Goal: Navigation & Orientation: Find specific page/section

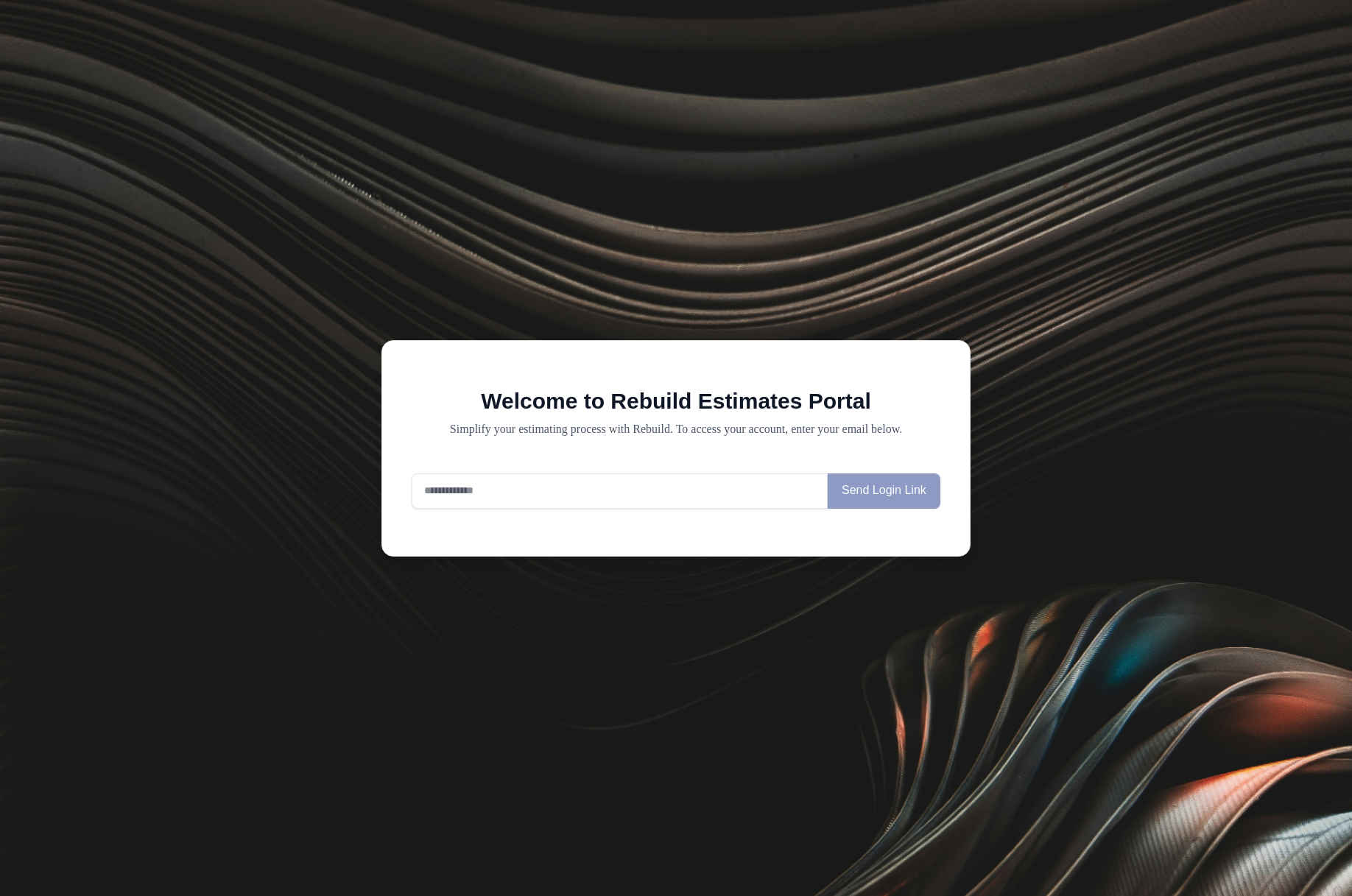
click at [545, 501] on input "email" at bounding box center [619, 491] width 416 height 36
drag, startPoint x: 842, startPoint y: 432, endPoint x: 894, endPoint y: 432, distance: 52.0
click at [842, 432] on p "Simplify your estimating process with Rebuild. To access your account, enter yo…" at bounding box center [676, 429] width 529 height 17
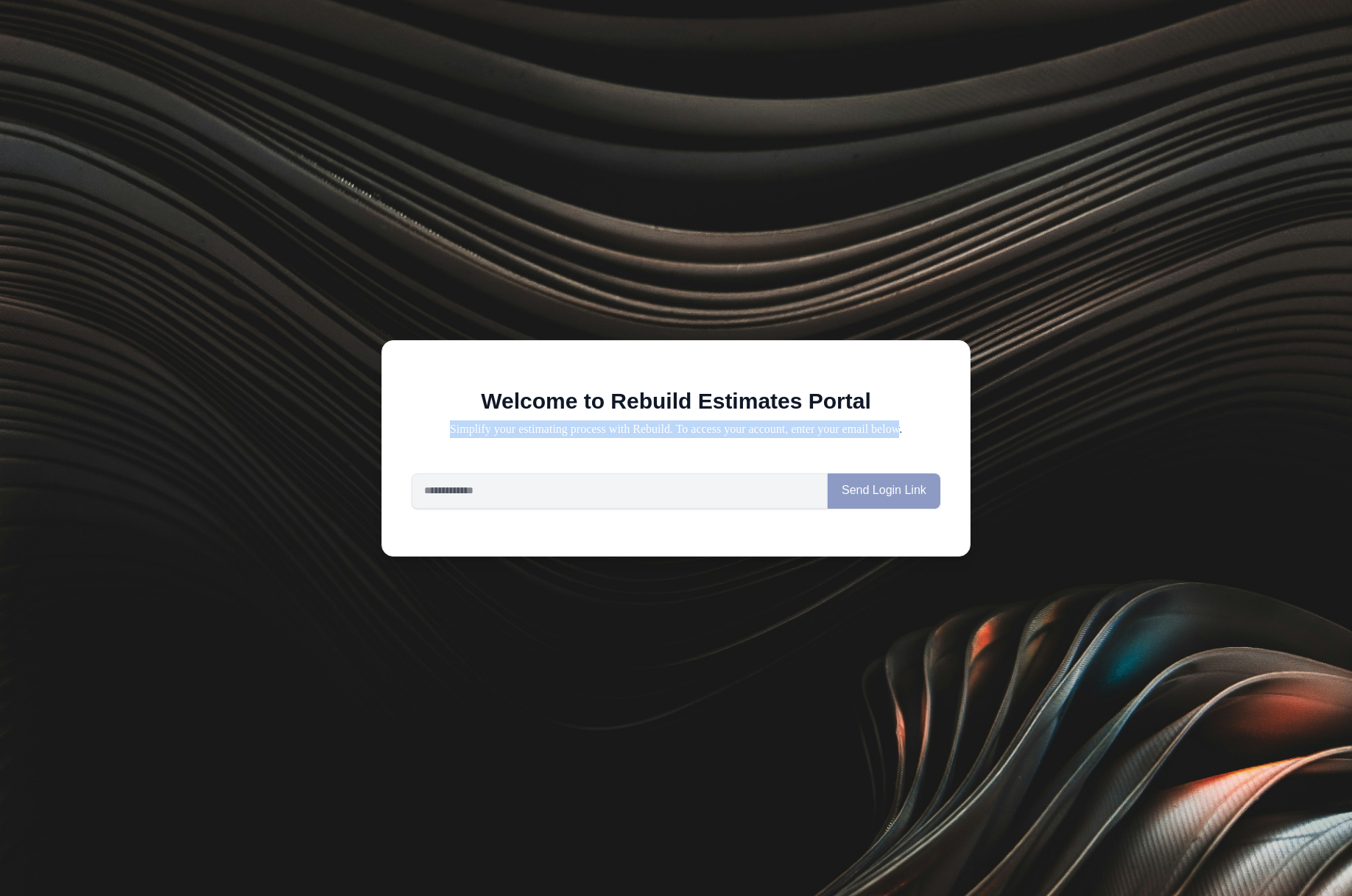
drag, startPoint x: 906, startPoint y: 428, endPoint x: 438, endPoint y: 432, distance: 468.0
click at [437, 431] on p "Simplify your estimating process with Rebuild. To access your account, enter yo…" at bounding box center [676, 429] width 529 height 17
drag, startPoint x: 492, startPoint y: 449, endPoint x: 549, endPoint y: 438, distance: 58.1
click at [492, 448] on div "Welcome to Rebuild Estimates Portal Simplify your estimating process with Rebui…" at bounding box center [676, 448] width 590 height 216
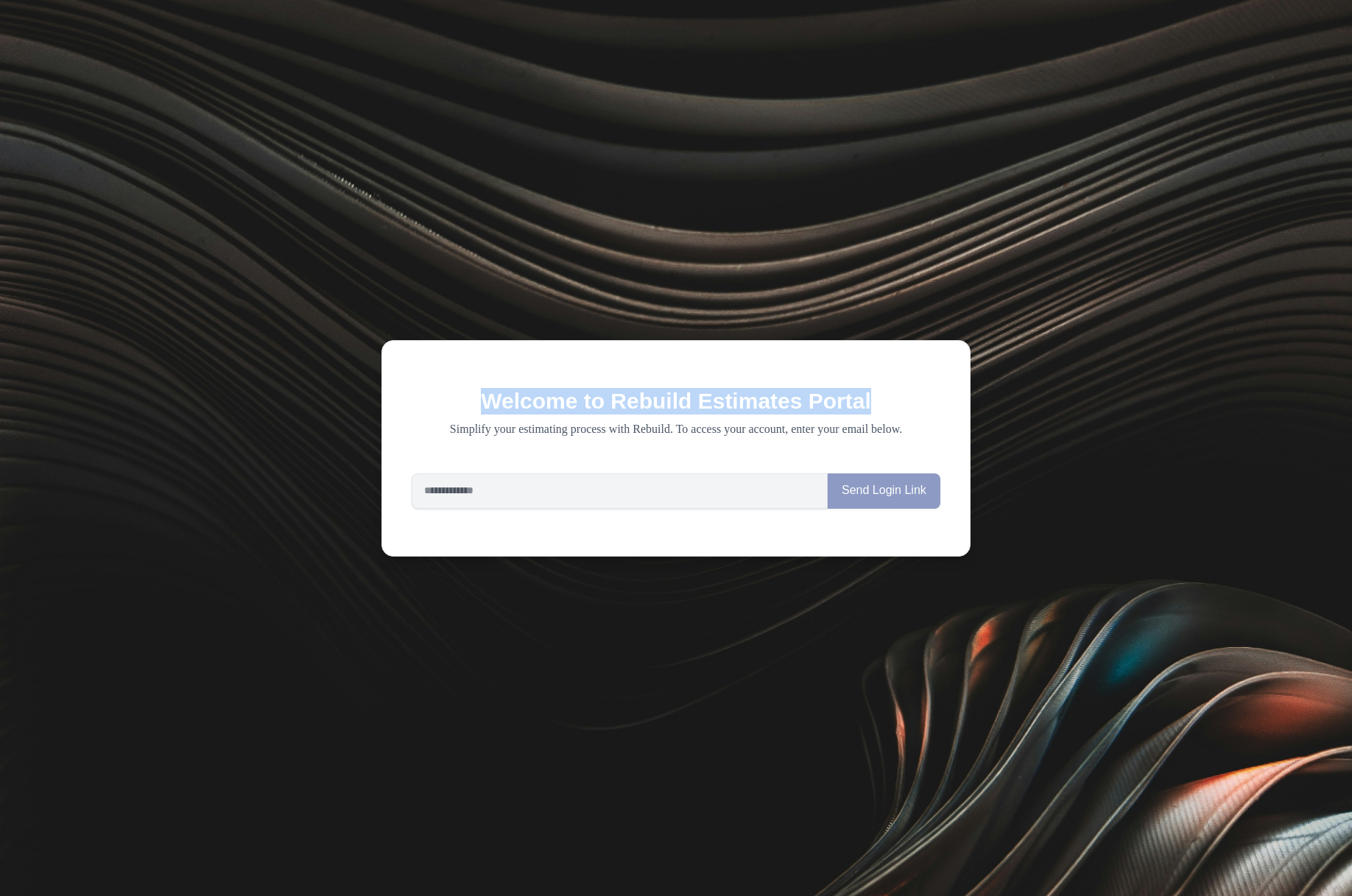
drag, startPoint x: 827, startPoint y: 400, endPoint x: 476, endPoint y: 396, distance: 351.0
click at [476, 396] on h1 "Welcome to Rebuild Estimates Portal" at bounding box center [676, 401] width 529 height 27
drag, startPoint x: 776, startPoint y: 427, endPoint x: 902, endPoint y: 428, distance: 126.0
click at [779, 428] on p "Simplify your estimating process with Rebuild. To access your account, enter yo…" at bounding box center [676, 429] width 529 height 17
drag, startPoint x: 725, startPoint y: 430, endPoint x: 424, endPoint y: 400, distance: 302.5
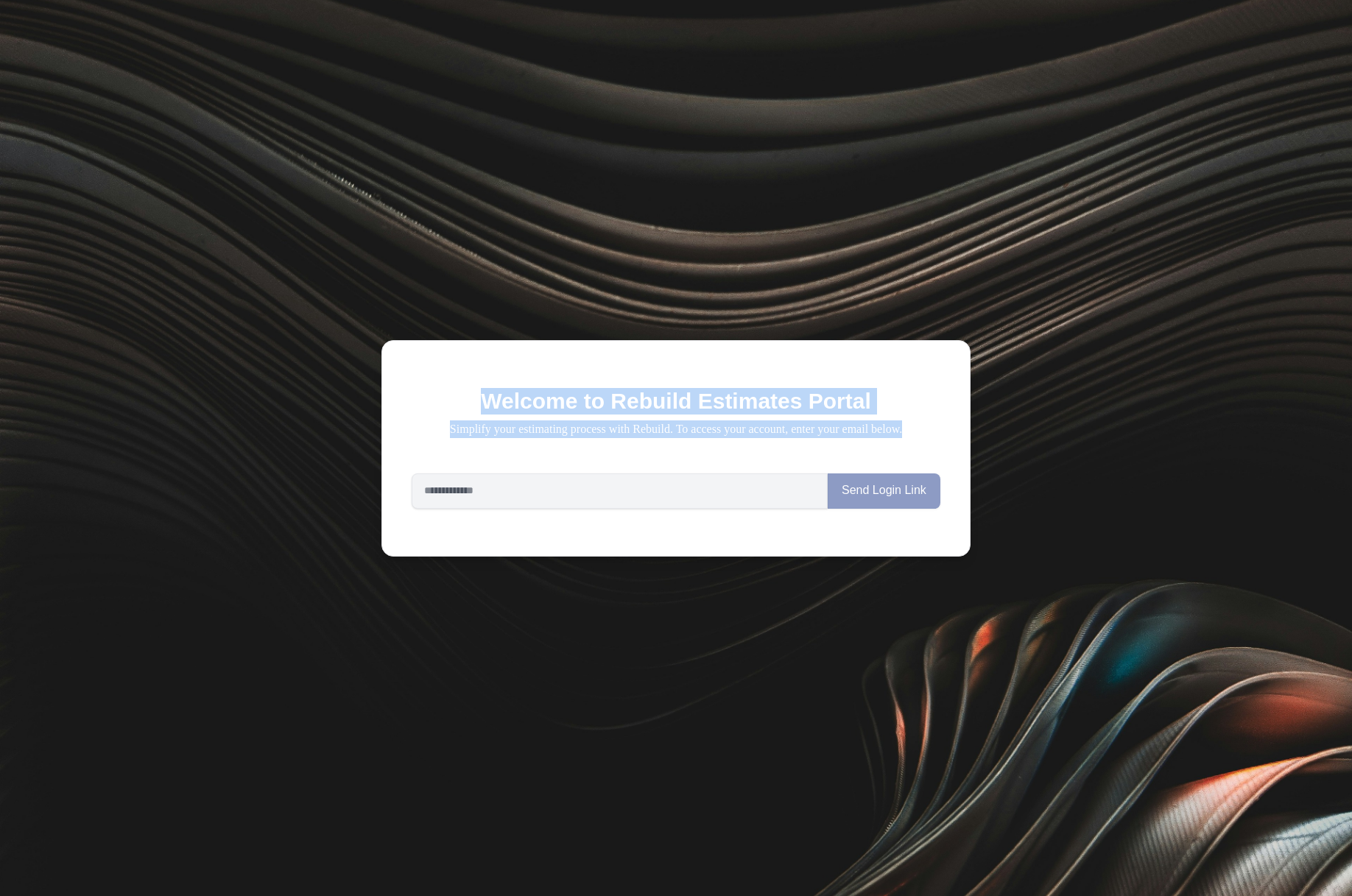
click at [425, 400] on div "Welcome to Rebuild Estimates Portal Simplify your estimating process with Rebui…" at bounding box center [676, 413] width 529 height 50
click at [433, 425] on p "Simplify your estimating process with Rebuild. To access your account, enter yo…" at bounding box center [676, 429] width 529 height 17
